Goal: Information Seeking & Learning: Learn about a topic

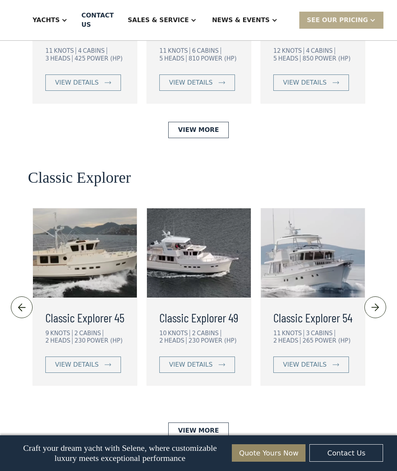
scroll to position [1684, 0]
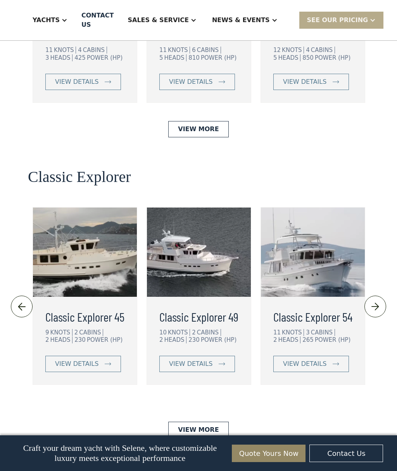
click at [377, 301] on img at bounding box center [376, 307] width 13 height 12
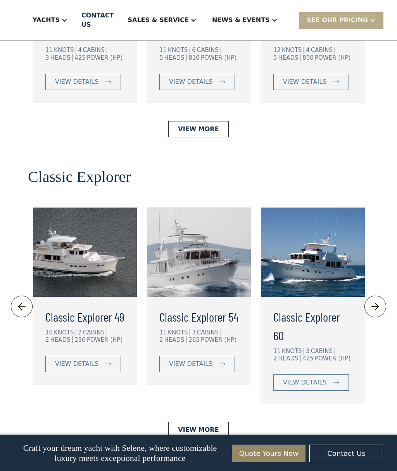
click at [374, 301] on img at bounding box center [376, 307] width 13 height 12
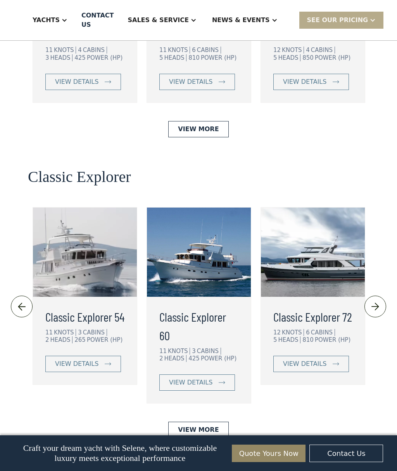
click at [374, 301] on img at bounding box center [376, 307] width 13 height 12
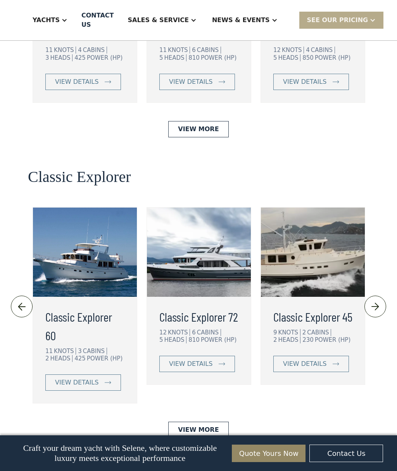
click at [371, 301] on img at bounding box center [376, 307] width 13 height 12
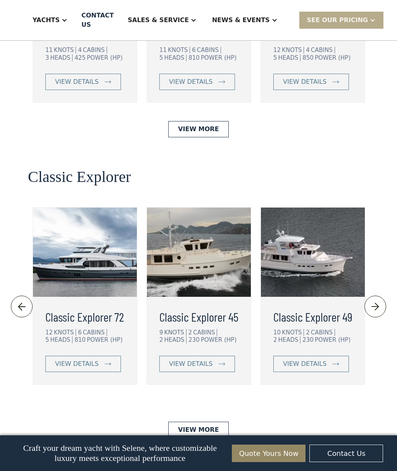
click at [375, 301] on img at bounding box center [376, 307] width 13 height 12
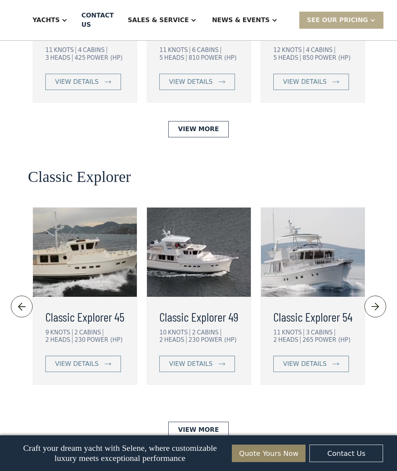
click at [373, 301] on img at bounding box center [376, 307] width 13 height 12
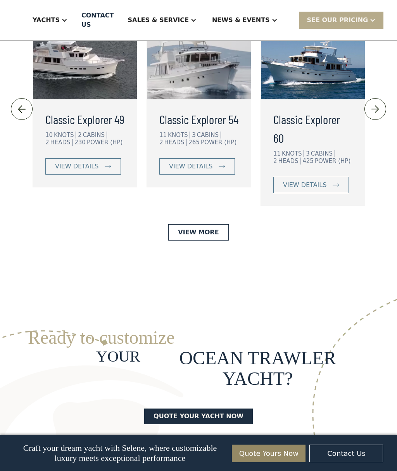
scroll to position [1878, 0]
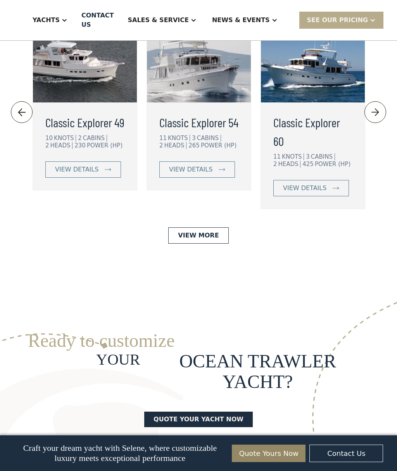
click at [205, 227] on link "View More" at bounding box center [198, 235] width 60 height 16
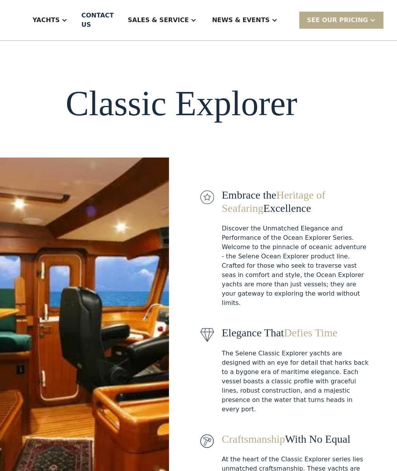
click at [60, 22] on div "Yachts" at bounding box center [46, 20] width 27 height 9
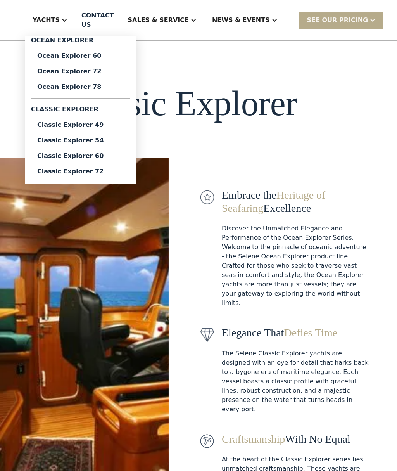
click at [95, 61] on link "Ocean Explorer 60" at bounding box center [80, 56] width 99 height 16
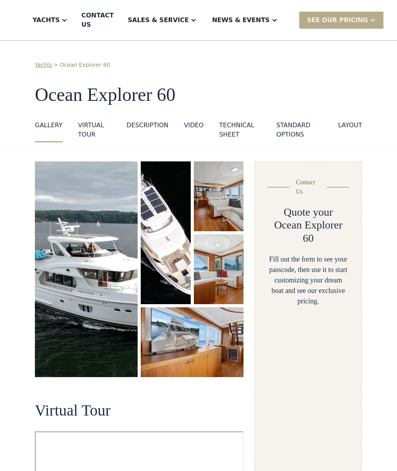
click at [60, 17] on div "Yachts" at bounding box center [46, 20] width 27 height 9
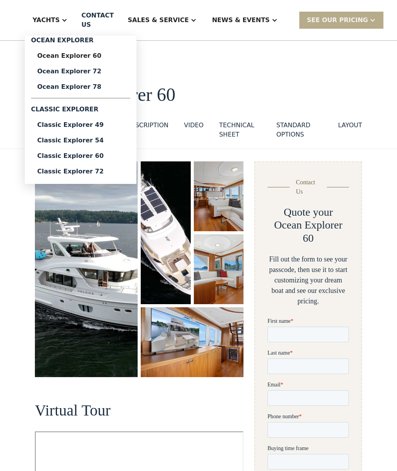
click at [99, 154] on div "Classic Explorer 60" at bounding box center [80, 156] width 87 height 6
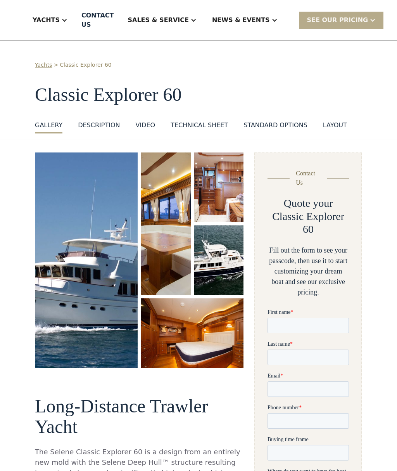
click at [335, 123] on div "layout" at bounding box center [335, 125] width 24 height 9
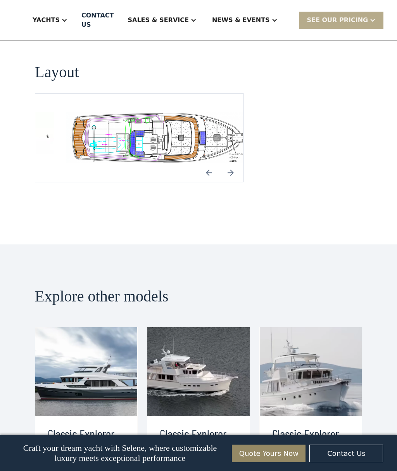
click at [192, 112] on img "open lightbox" at bounding box center [164, 137] width 196 height 51
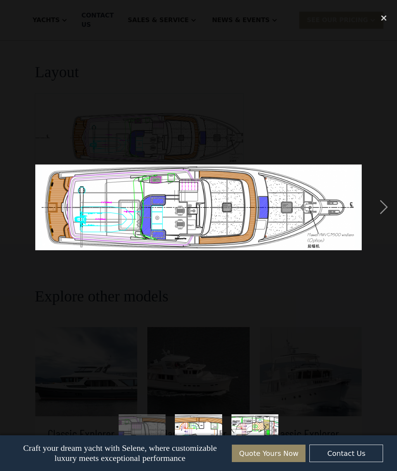
click at [384, 224] on div "next image" at bounding box center [384, 207] width 26 height 396
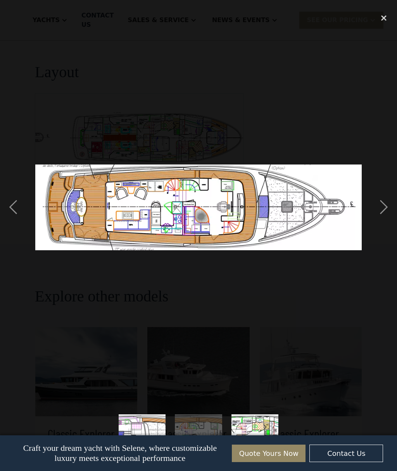
click at [384, 225] on div "next image" at bounding box center [384, 207] width 26 height 396
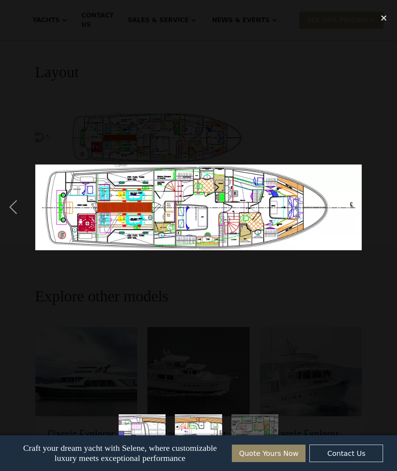
click at [383, 20] on div "close lightbox" at bounding box center [384, 17] width 26 height 17
